Goal: Task Accomplishment & Management: Use online tool/utility

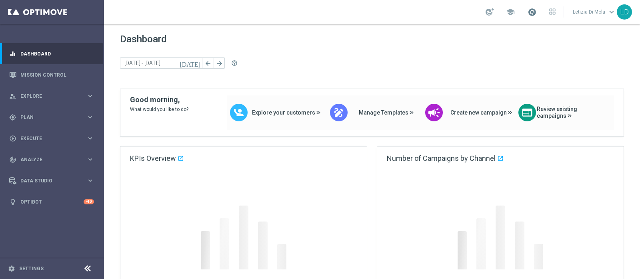
click at [535, 10] on span at bounding box center [531, 12] width 9 height 9
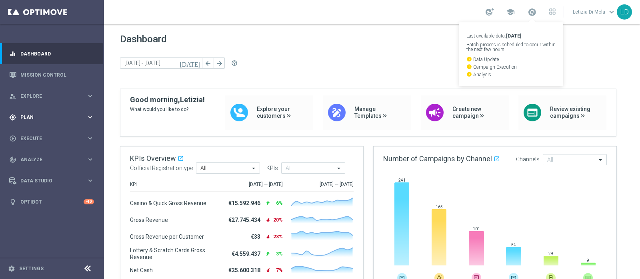
click at [55, 120] on div "gps_fixed Plan" at bounding box center [47, 117] width 77 height 7
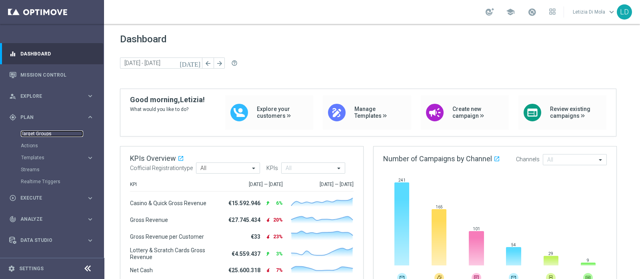
click at [36, 133] on link "Target Groups" at bounding box center [52, 134] width 62 height 6
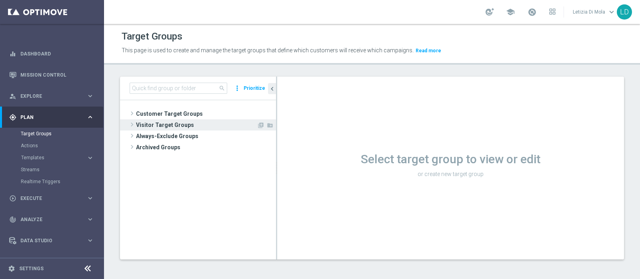
click at [166, 123] on span "Visitor Target Groups" at bounding box center [196, 125] width 121 height 11
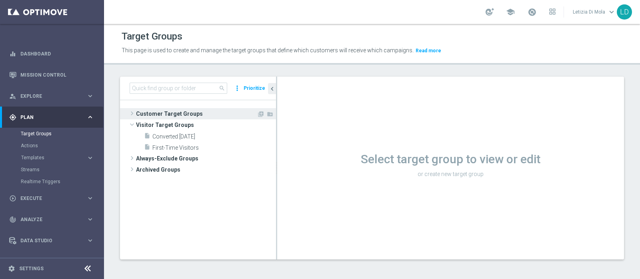
click at [156, 113] on span "Customer Target Groups" at bounding box center [196, 113] width 121 height 11
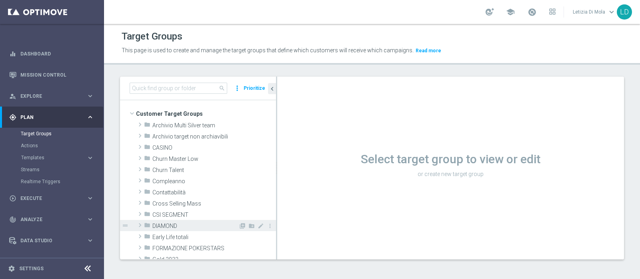
click at [172, 223] on span "DIAMOND" at bounding box center [195, 226] width 86 height 7
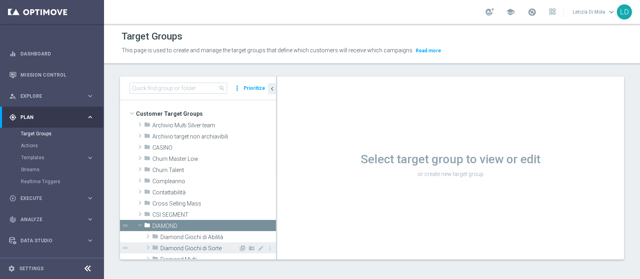
click at [178, 247] on span "Diamond Giochi di Sorte" at bounding box center [199, 248] width 78 height 7
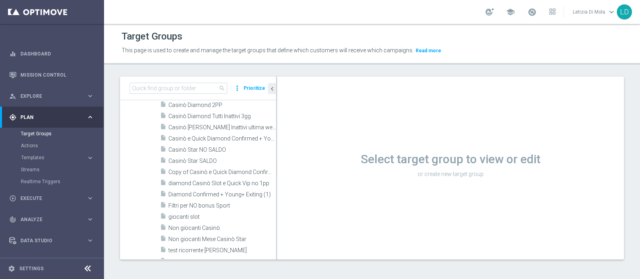
scroll to position [100, 0]
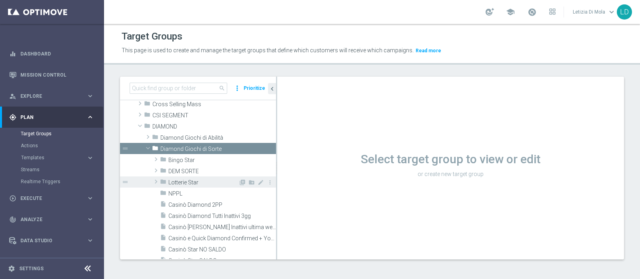
click at [189, 180] on span "Lotterie Star" at bounding box center [203, 183] width 70 height 7
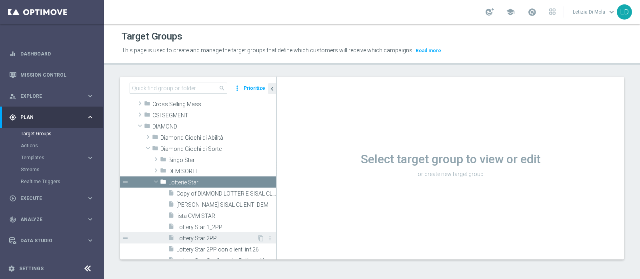
click at [198, 237] on span "Lottery Star 2PP" at bounding box center [216, 238] width 80 height 7
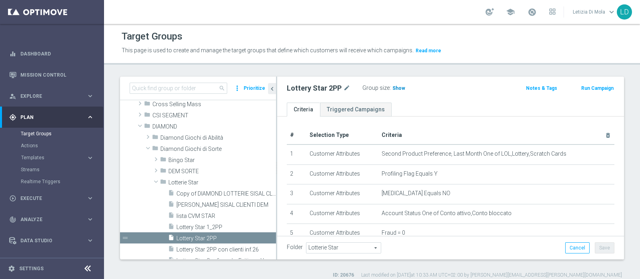
click at [396, 88] on span "Show" at bounding box center [398, 89] width 13 height 6
click at [396, 88] on span "741" at bounding box center [398, 90] width 10 height 8
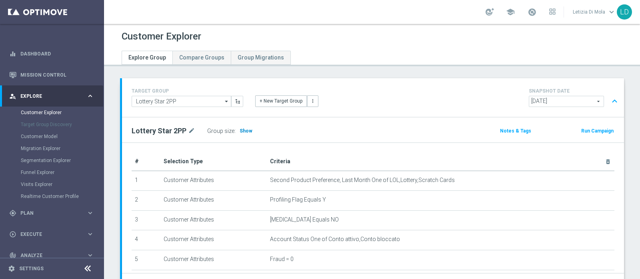
click at [242, 130] on span "Show" at bounding box center [245, 131] width 13 height 6
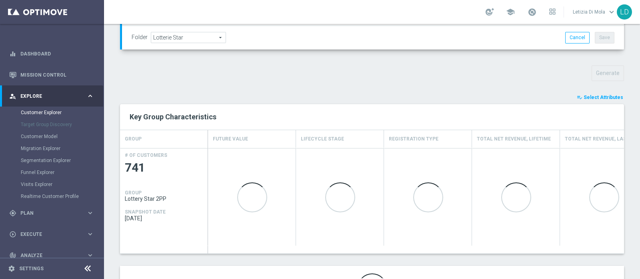
scroll to position [299, 0]
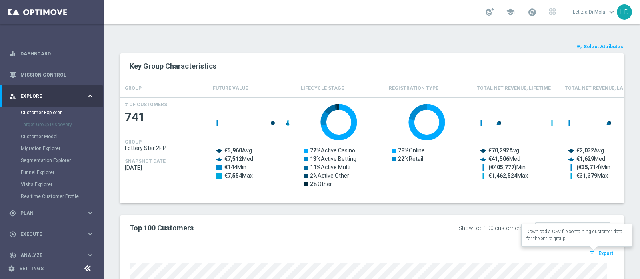
click at [604, 252] on span "Export" at bounding box center [605, 254] width 15 height 6
click at [536, 9] on span at bounding box center [531, 12] width 9 height 9
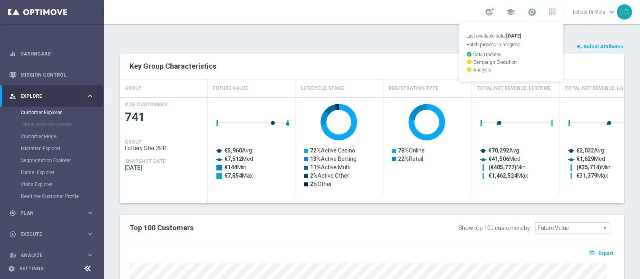
click at [402, 32] on div "TARGET GROUP Lottery Star 2PP Lottery Star 2PP arrow_drop_down Show Selected 0 …" at bounding box center [372, 114] width 536 height 669
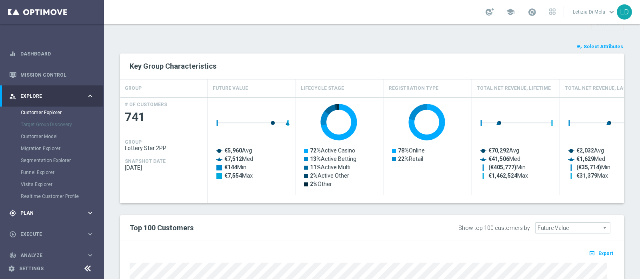
click at [86, 212] on icon "keyboard_arrow_right" at bounding box center [90, 214] width 8 height 8
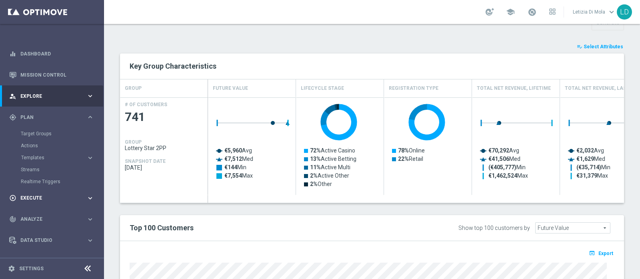
click at [34, 199] on span "Execute" at bounding box center [53, 198] width 66 height 5
click at [40, 153] on link "Campaign Builder" at bounding box center [52, 155] width 62 height 6
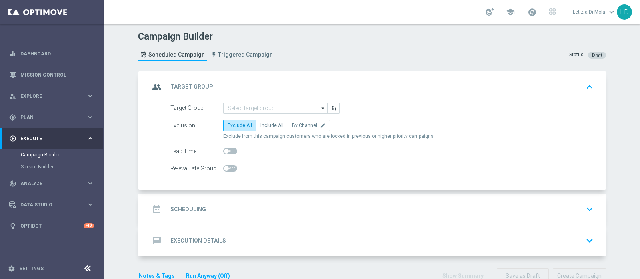
click at [320, 105] on icon "arrow_drop_down" at bounding box center [323, 108] width 8 height 10
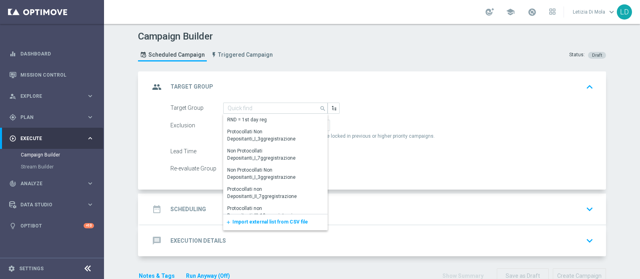
click at [284, 221] on span "Import external list from CSV file" at bounding box center [270, 223] width 76 height 6
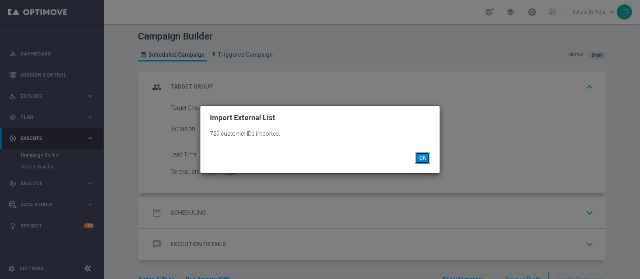
click at [429, 158] on button "OK" at bounding box center [422, 158] width 15 height 11
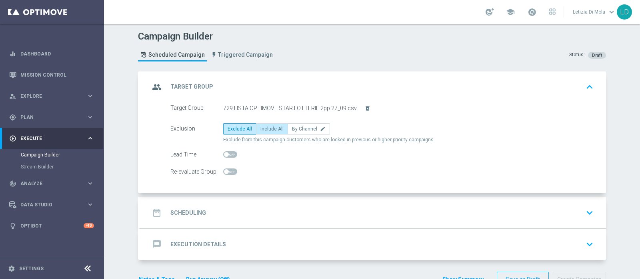
drag, startPoint x: 281, startPoint y: 130, endPoint x: 274, endPoint y: 130, distance: 7.6
click at [280, 129] on div "Exclude All Include All By Channel edit" at bounding box center [276, 129] width 107 height 11
click at [272, 129] on span "Include All" at bounding box center [271, 129] width 23 height 6
click at [265, 129] on input "Include All" at bounding box center [262, 130] width 5 height 5
radio input "true"
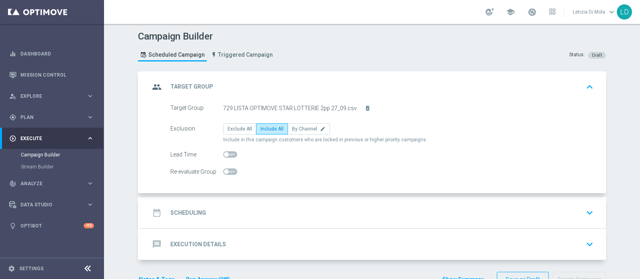
click at [154, 83] on icon "group" at bounding box center [157, 87] width 14 height 14
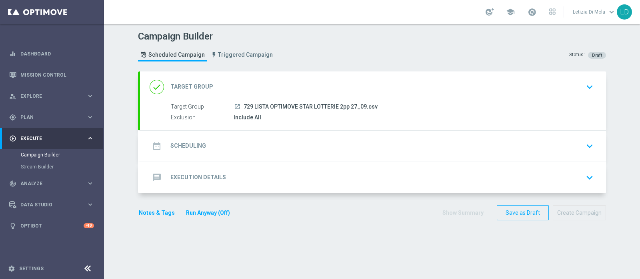
click at [156, 147] on icon "date_range" at bounding box center [157, 146] width 14 height 14
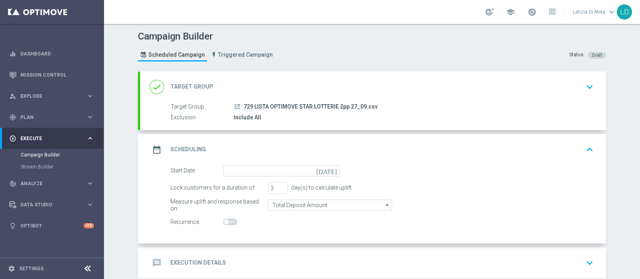
click at [333, 167] on icon "[DATE]" at bounding box center [328, 170] width 24 height 9
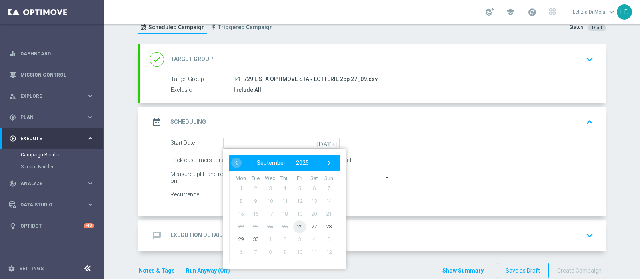
scroll to position [42, 0]
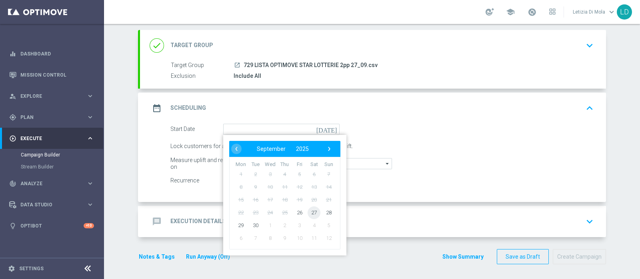
click at [312, 210] on span "27" at bounding box center [313, 212] width 13 height 13
type input "[DATE]"
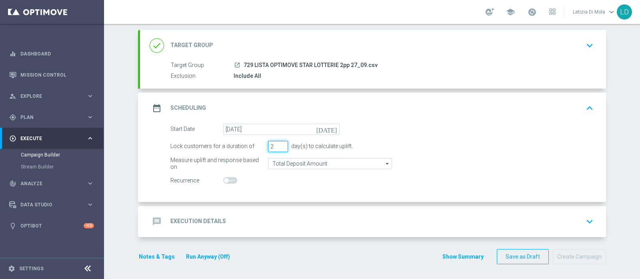
type input "2"
click at [281, 148] on input "2" at bounding box center [278, 146] width 20 height 11
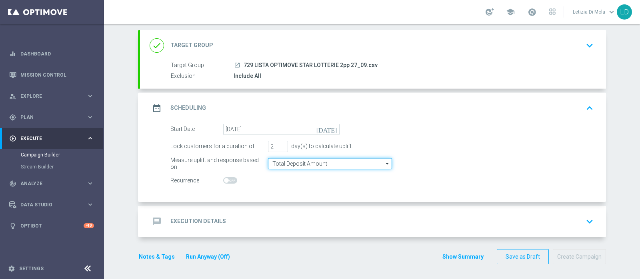
click at [303, 160] on input "Total Deposit Amount" at bounding box center [330, 163] width 124 height 11
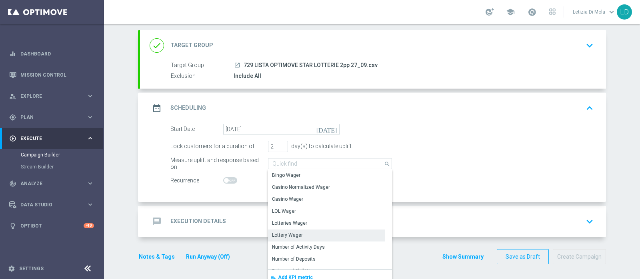
drag, startPoint x: 306, startPoint y: 231, endPoint x: 302, endPoint y: 226, distance: 6.2
click at [306, 231] on div "Lottery Wager" at bounding box center [326, 235] width 117 height 11
type input "Lottery Wager"
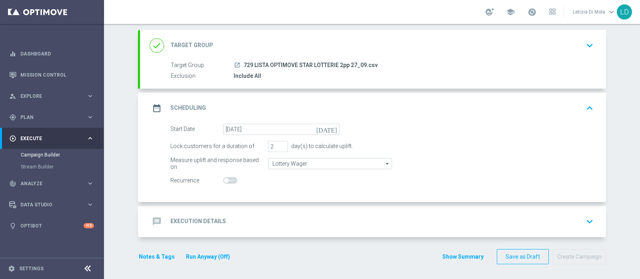
click at [158, 107] on icon "date_range" at bounding box center [157, 108] width 14 height 14
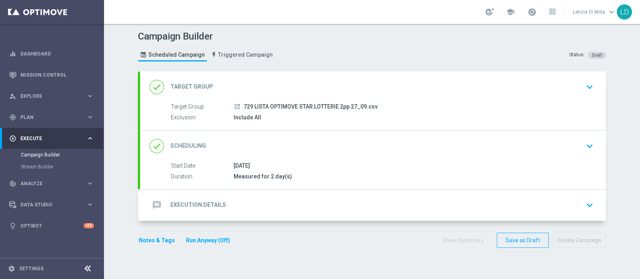
scroll to position [0, 0]
click at [156, 208] on icon "message" at bounding box center [157, 205] width 14 height 14
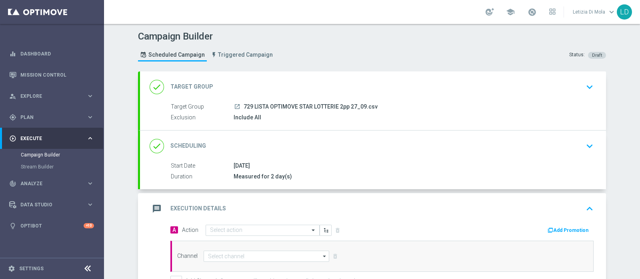
scroll to position [132, 0]
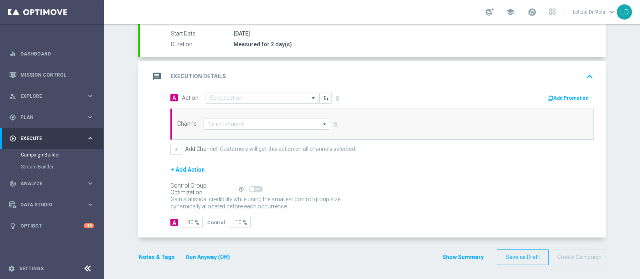
click at [309, 96] on span at bounding box center [314, 98] width 10 height 7
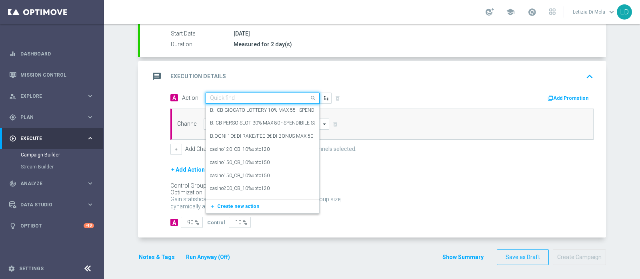
type input "s"
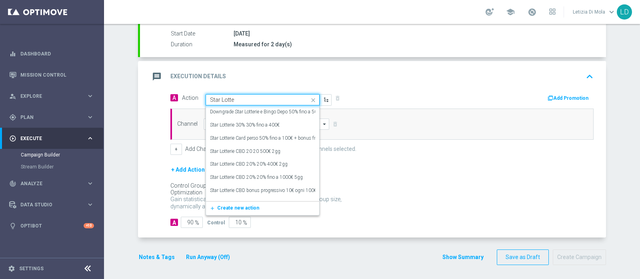
type input "Star [PERSON_NAME]"
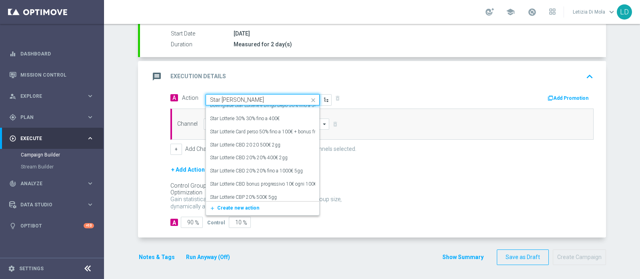
scroll to position [2, 0]
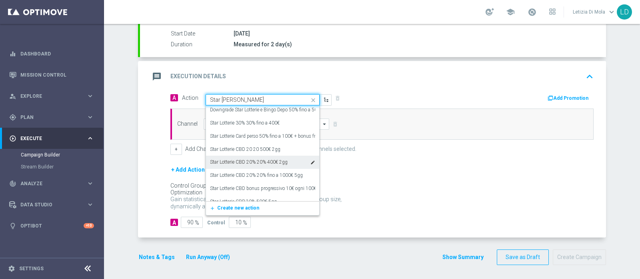
click at [264, 160] on label "Star Lotterie CBD 20% 20% 400€ 2gg" at bounding box center [249, 162] width 78 height 7
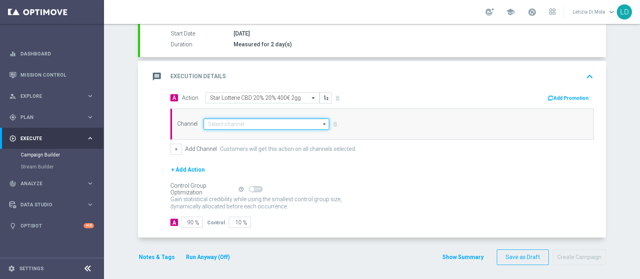
click at [314, 124] on input at bounding box center [267, 124] width 126 height 11
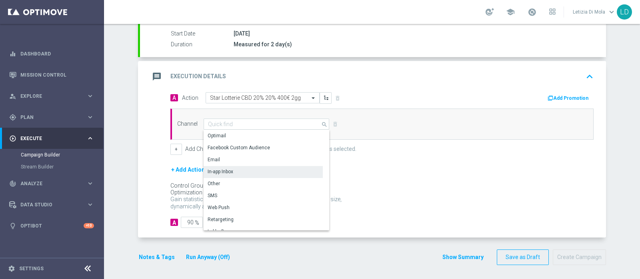
click at [261, 172] on div "In-app Inbox" at bounding box center [263, 171] width 119 height 11
type input "In-app Inbox"
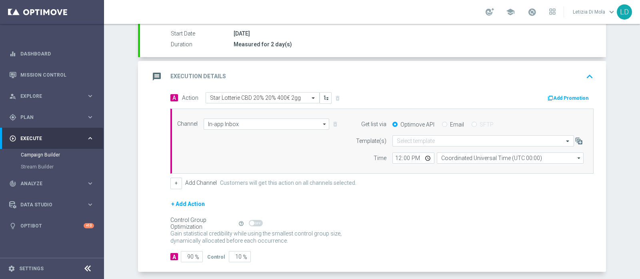
click at [450, 124] on label "Email" at bounding box center [457, 124] width 14 height 7
click at [446, 124] on input "Email" at bounding box center [444, 125] width 5 height 5
radio input "true"
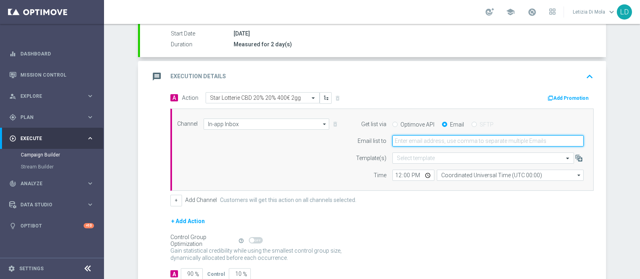
click at [409, 142] on input "email" at bounding box center [487, 141] width 191 height 11
type input "[PERSON_NAME][EMAIL_ADDRESS][PERSON_NAME][DOMAIN_NAME]"
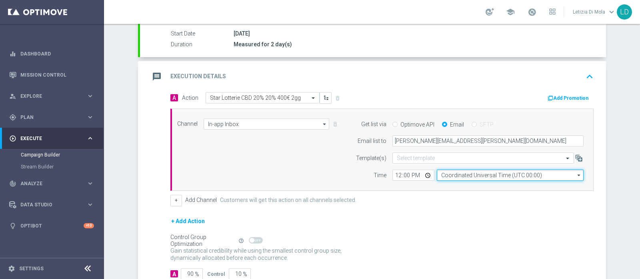
click at [455, 172] on input "Coordinated Universal Time (UTC 00:00)" at bounding box center [510, 175] width 147 height 11
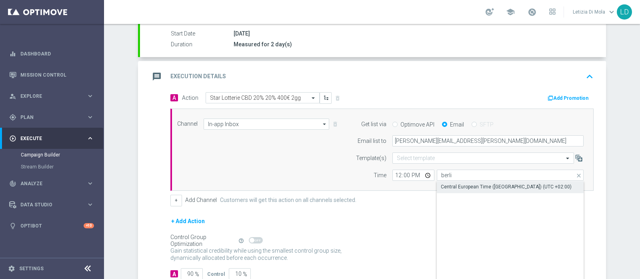
click at [443, 184] on div "Central European Time ([GEOGRAPHIC_DATA]) (UTC +02:00)" at bounding box center [506, 187] width 131 height 7
type input "Central European Time ([GEOGRAPHIC_DATA]) (UTC +02:00)"
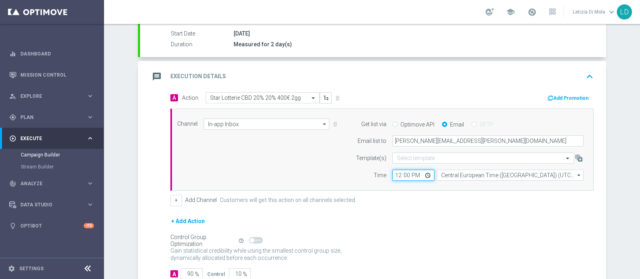
click at [421, 174] on input "12:00" at bounding box center [413, 175] width 42 height 11
type input "13:00"
click at [385, 217] on div "+ Add Action" at bounding box center [381, 227] width 423 height 20
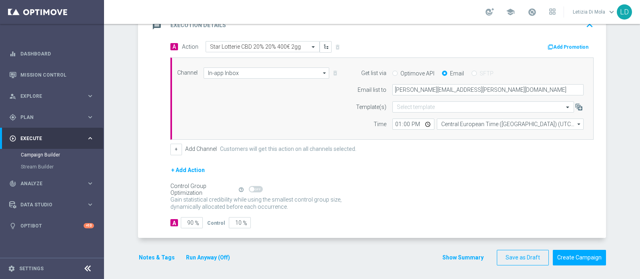
scroll to position [184, 0]
drag, startPoint x: 186, startPoint y: 219, endPoint x: 181, endPoint y: 217, distance: 5.4
click at [181, 217] on input "90" at bounding box center [192, 222] width 22 height 11
type input "10"
type input "90"
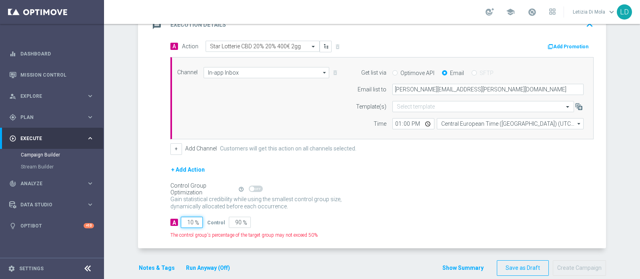
type input "100"
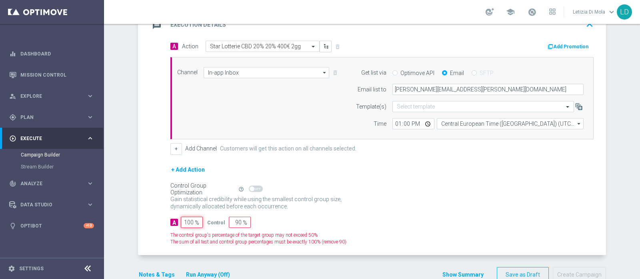
type input "0"
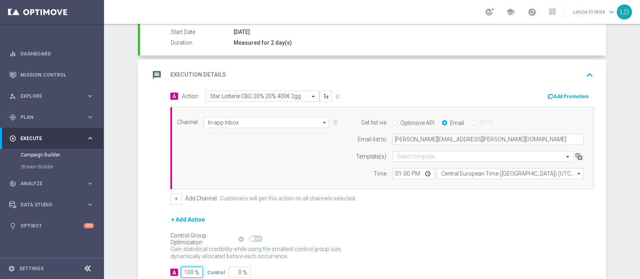
type input "100"
click at [151, 71] on icon "message" at bounding box center [157, 75] width 14 height 14
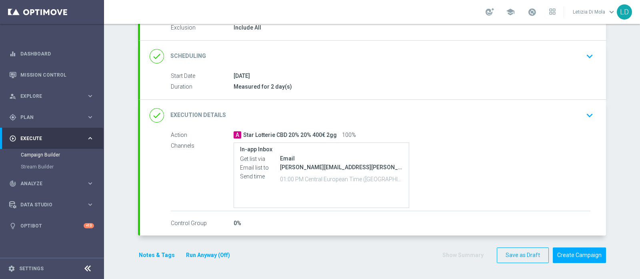
scroll to position [89, 0]
click at [152, 259] on button "Notes & Tags" at bounding box center [157, 257] width 38 height 10
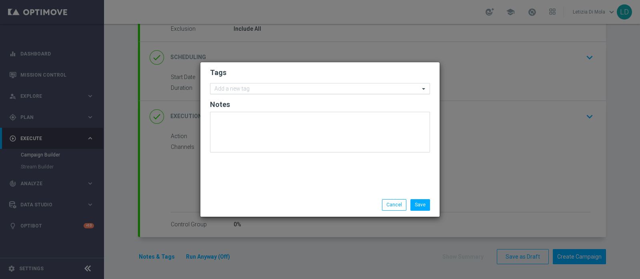
click at [247, 90] on input "text" at bounding box center [316, 89] width 205 height 7
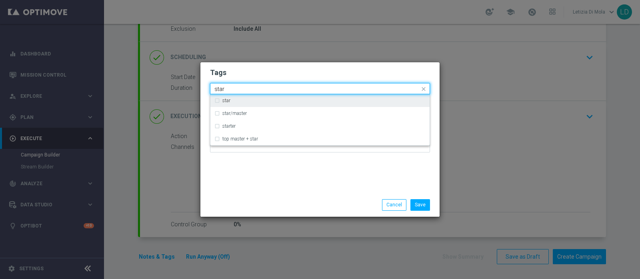
click at [245, 95] on div "star" at bounding box center [319, 100] width 211 height 13
type input "star"
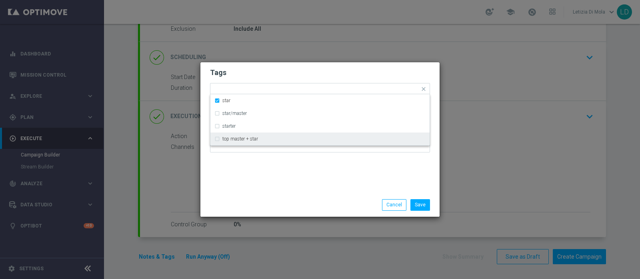
click at [247, 174] on div "Tags Quick find × star star star/master starter top master + star Notes" at bounding box center [319, 127] width 239 height 131
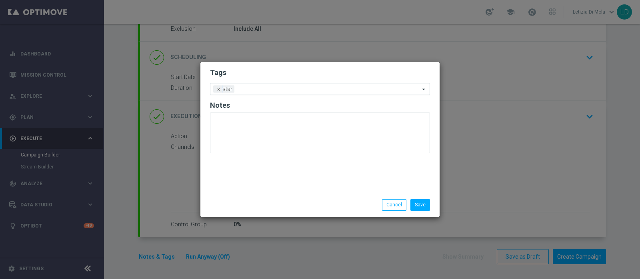
click at [260, 89] on input "text" at bounding box center [328, 89] width 182 height 7
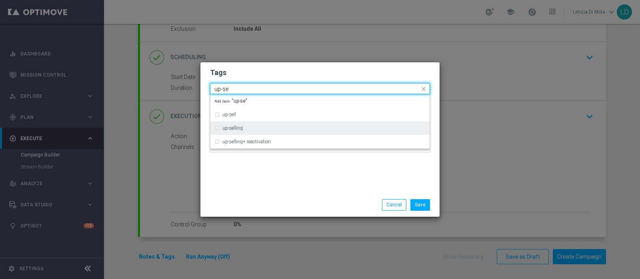
click at [239, 126] on label "up-selling" at bounding box center [232, 128] width 20 height 5
type input "up-se"
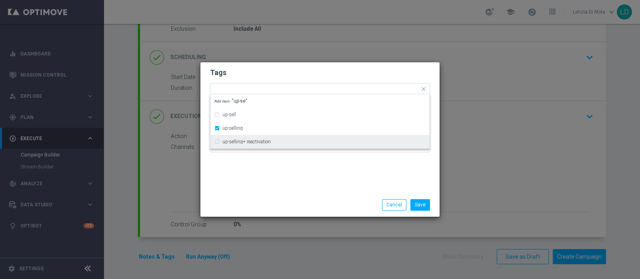
drag, startPoint x: 271, startPoint y: 193, endPoint x: 268, endPoint y: 157, distance: 36.5
click at [270, 194] on div "Save Cancel" at bounding box center [319, 205] width 239 height 23
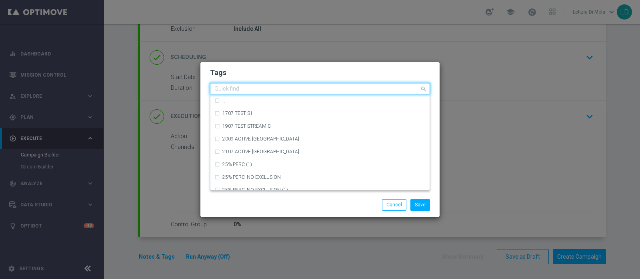
click at [281, 91] on input "text" at bounding box center [316, 89] width 205 height 7
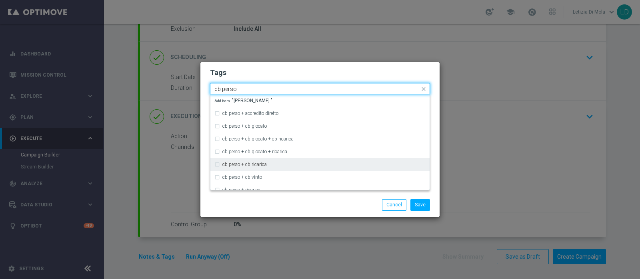
click at [304, 161] on div "cb perso + cb ricarica" at bounding box center [319, 164] width 211 height 13
type input "cb perso"
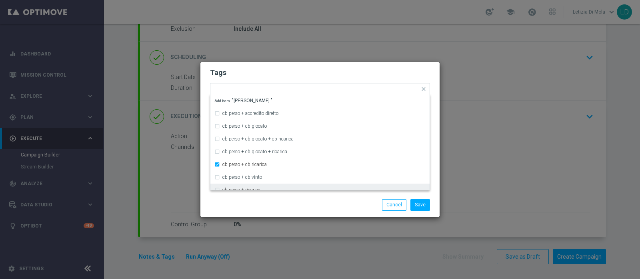
click at [307, 193] on div "Tags Quick find × star × up-selling × [PERSON_NAME] + cb ricarica [PERSON_NAME]…" at bounding box center [319, 127] width 239 height 131
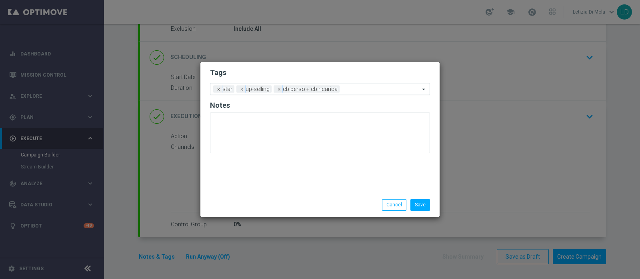
click at [351, 93] on input "text" at bounding box center [381, 89] width 77 height 7
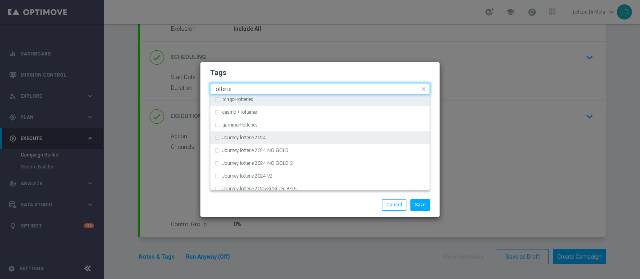
scroll to position [100, 0]
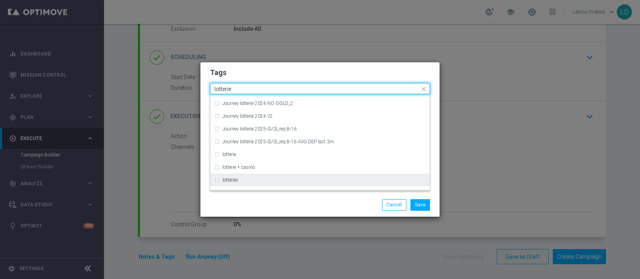
click at [282, 178] on div "lotteries" at bounding box center [323, 180] width 203 height 5
type input "lotterie"
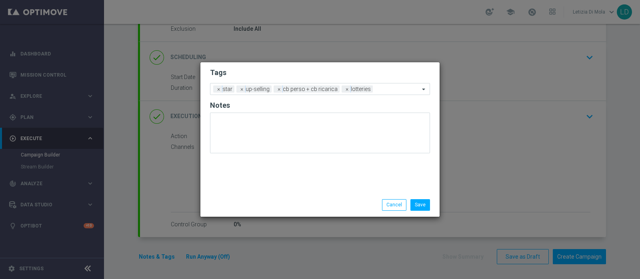
click at [287, 199] on div "Save Cancel" at bounding box center [319, 205] width 239 height 23
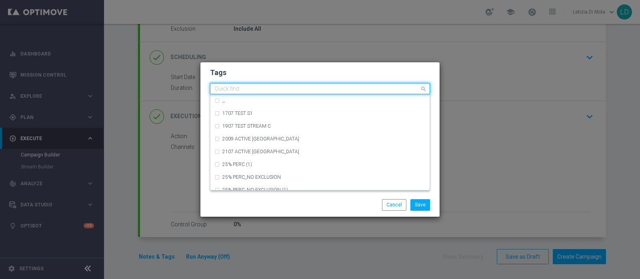
click at [384, 92] on input "text" at bounding box center [316, 89] width 205 height 7
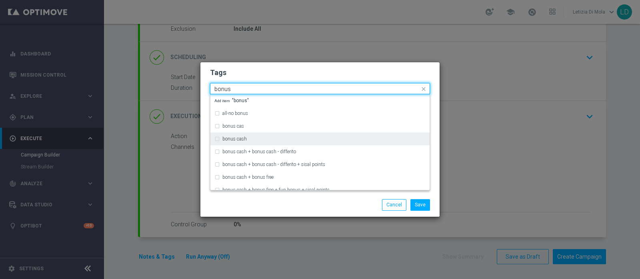
click at [299, 139] on div "bonus cash" at bounding box center [323, 139] width 203 height 5
type input "bonus"
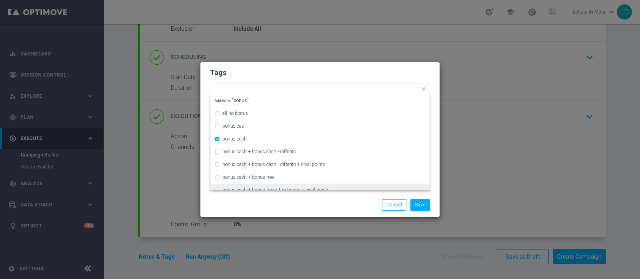
click at [301, 204] on div "Save Cancel" at bounding box center [358, 205] width 155 height 11
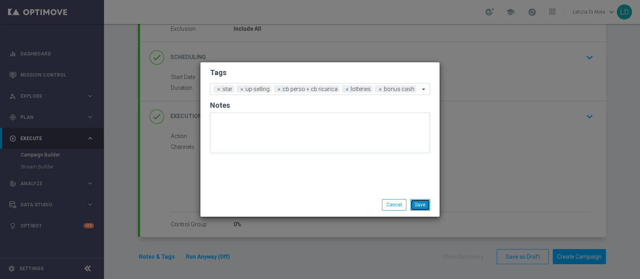
click at [423, 203] on button "Save" at bounding box center [420, 205] width 20 height 11
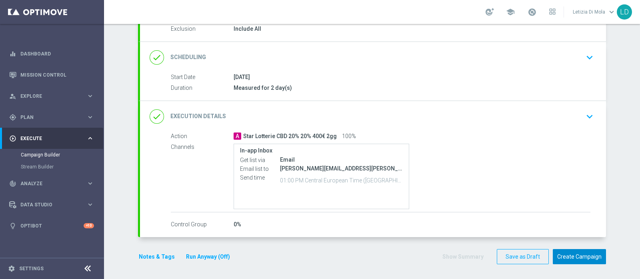
click at [586, 256] on button "Create Campaign" at bounding box center [579, 257] width 53 height 16
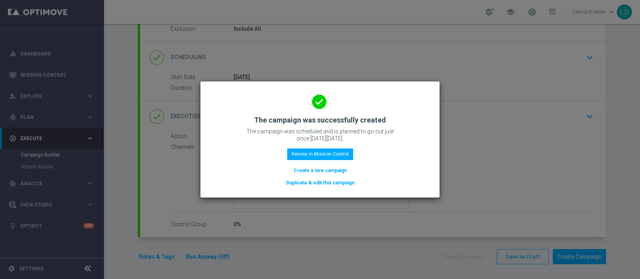
click at [327, 147] on div "done The campaign was successfully created The campaign was scheduled and is pl…" at bounding box center [320, 138] width 220 height 98
click at [325, 155] on button "Review in Mission Control" at bounding box center [320, 154] width 66 height 11
